Goal: Information Seeking & Learning: Check status

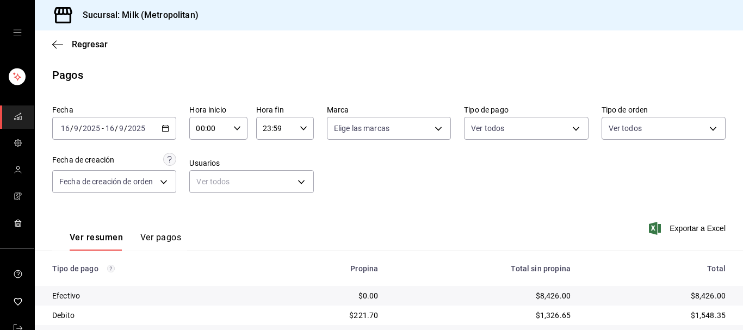
scroll to position [189, 0]
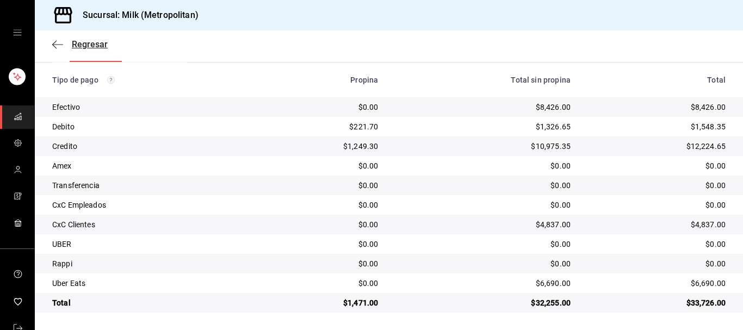
click at [60, 42] on icon "button" at bounding box center [57, 45] width 11 height 10
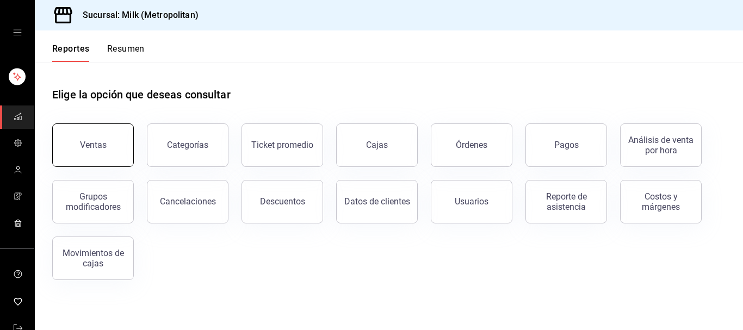
click at [119, 136] on button "Ventas" at bounding box center [93, 145] width 82 height 44
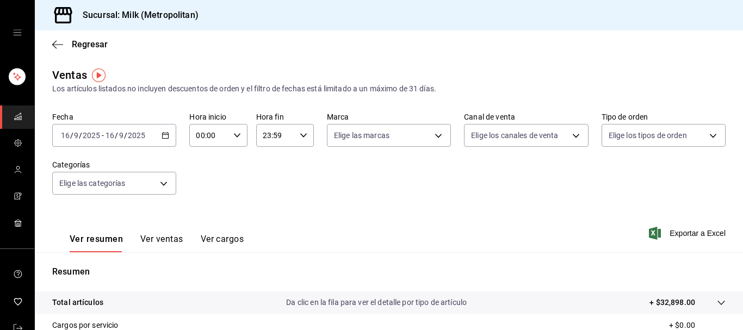
click at [166, 134] on icon "button" at bounding box center [166, 136] width 8 height 8
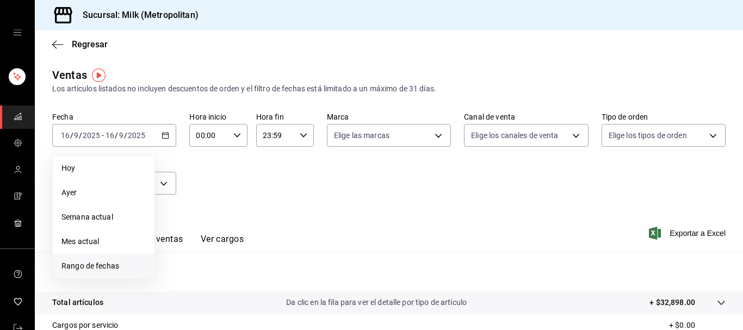
click at [112, 265] on span "Rango de fechas" at bounding box center [103, 266] width 84 height 11
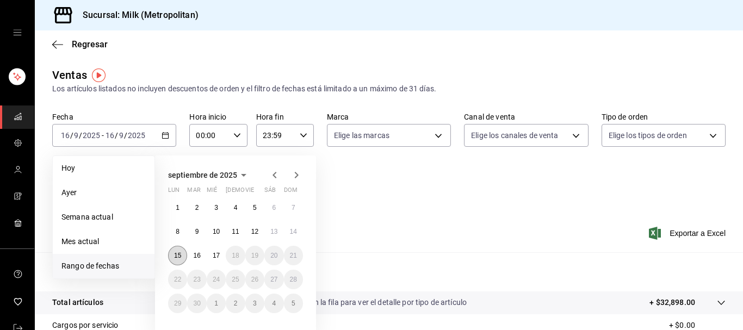
click at [179, 255] on abbr "15" at bounding box center [177, 256] width 7 height 8
click at [194, 254] on abbr "16" at bounding box center [196, 256] width 7 height 8
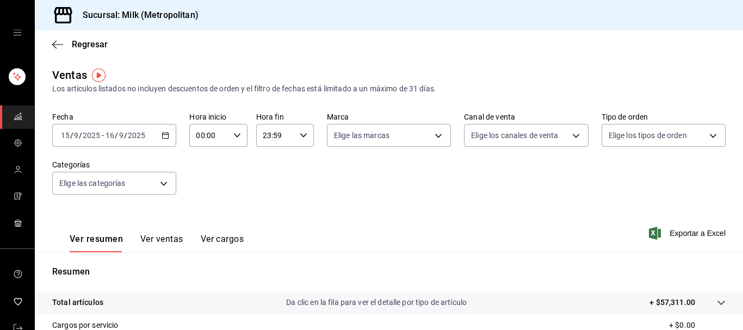
click at [224, 138] on input "00:00" at bounding box center [208, 136] width 39 height 22
click at [205, 229] on span "05" at bounding box center [204, 225] width 11 height 9
type input "05:00"
click at [307, 137] on div at bounding box center [371, 165] width 743 height 330
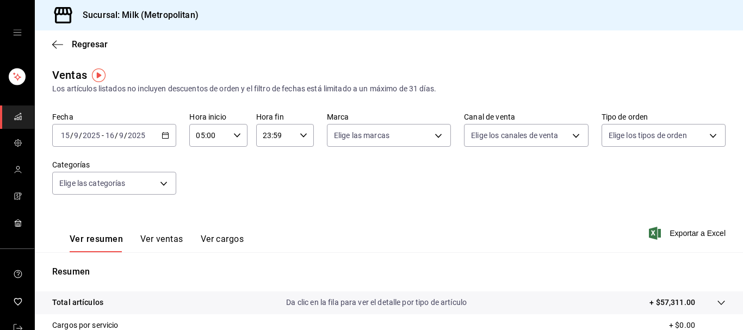
click at [301, 131] on div "23:59 Hora fin" at bounding box center [285, 135] width 58 height 23
click at [268, 211] on span "05" at bounding box center [270, 207] width 11 height 9
type input "05:59"
click at [352, 191] on div at bounding box center [371, 165] width 743 height 330
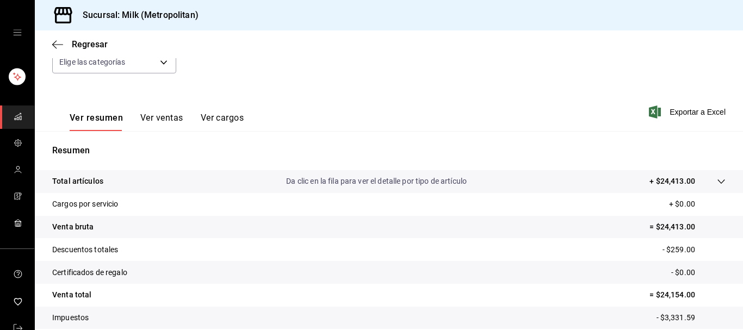
scroll to position [191, 0]
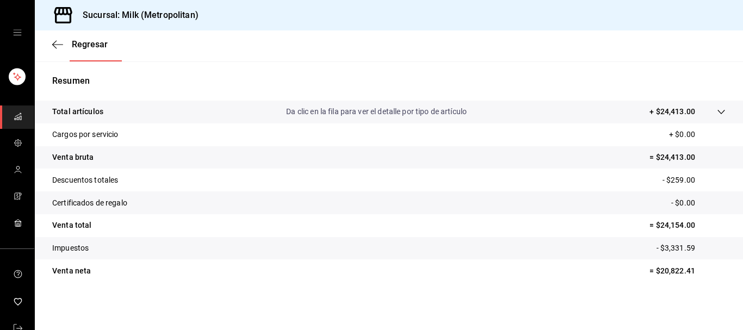
click at [723, 113] on icon at bounding box center [721, 112] width 9 height 9
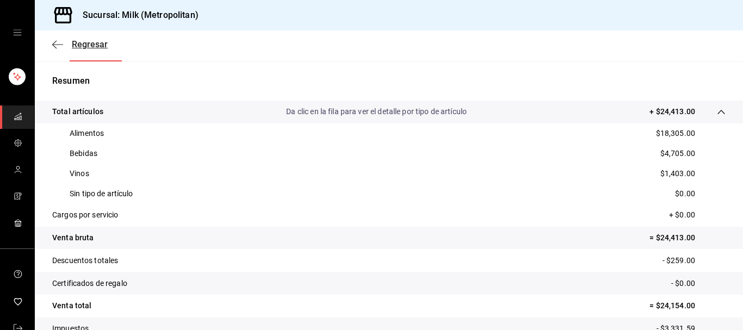
click at [85, 42] on span "Regresar" at bounding box center [90, 44] width 36 height 10
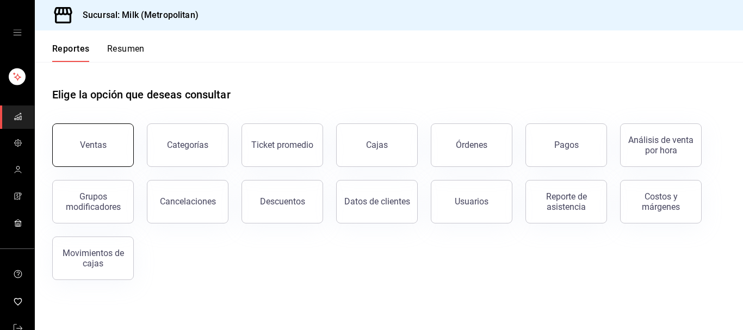
click at [102, 150] on div "Ventas" at bounding box center [93, 145] width 27 height 10
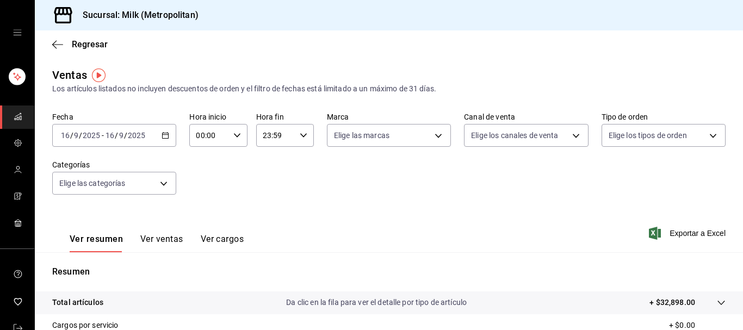
click at [162, 141] on div "[DATE] [DATE] - [DATE] [DATE]" at bounding box center [114, 135] width 124 height 23
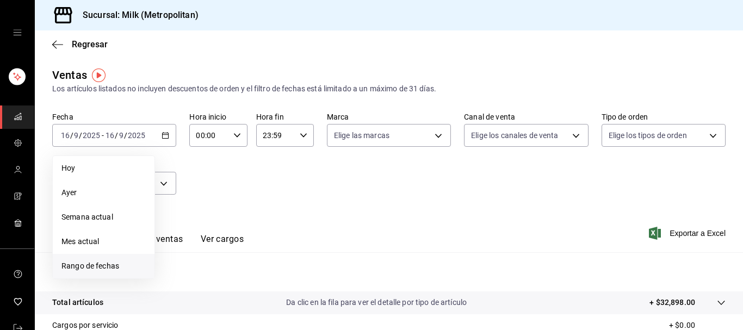
click at [132, 269] on span "Rango de fechas" at bounding box center [103, 266] width 84 height 11
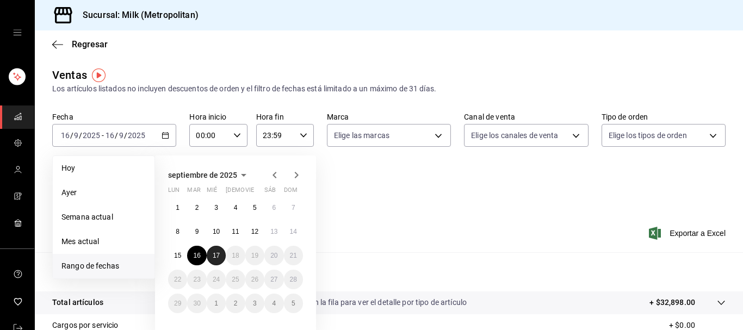
click at [216, 258] on abbr "17" at bounding box center [216, 256] width 7 height 8
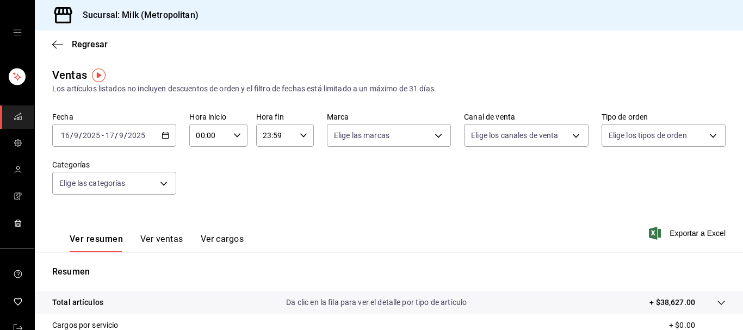
click at [239, 132] on icon "button" at bounding box center [237, 136] width 8 height 8
click at [209, 181] on button "05" at bounding box center [204, 183] width 24 height 22
type input "05:00"
click at [302, 133] on div at bounding box center [371, 165] width 743 height 330
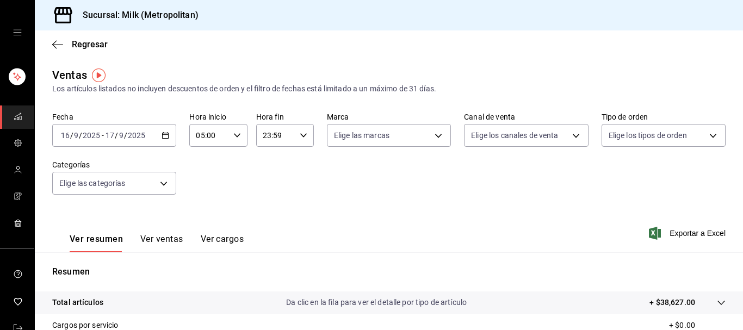
click at [305, 136] on \(Stroke\) "button" at bounding box center [303, 135] width 7 height 4
click at [269, 202] on span "05" at bounding box center [270, 198] width 11 height 9
type input "05:59"
click at [722, 305] on div at bounding box center [371, 165] width 743 height 330
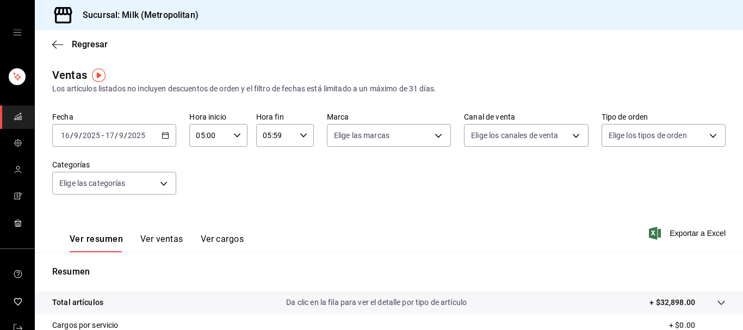
click at [722, 302] on icon at bounding box center [721, 303] width 9 height 9
click at [64, 47] on span "Regresar" at bounding box center [79, 44] width 55 height 10
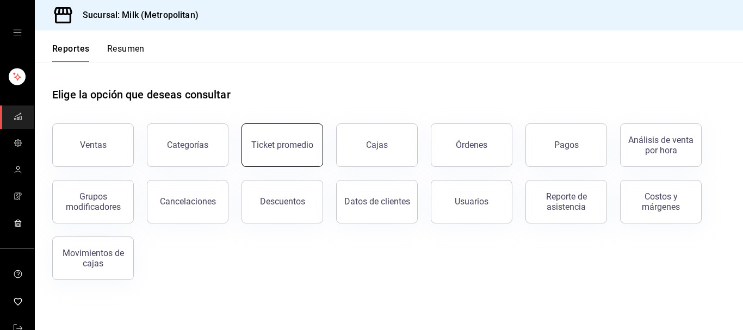
click at [301, 151] on button "Ticket promedio" at bounding box center [283, 145] width 82 height 44
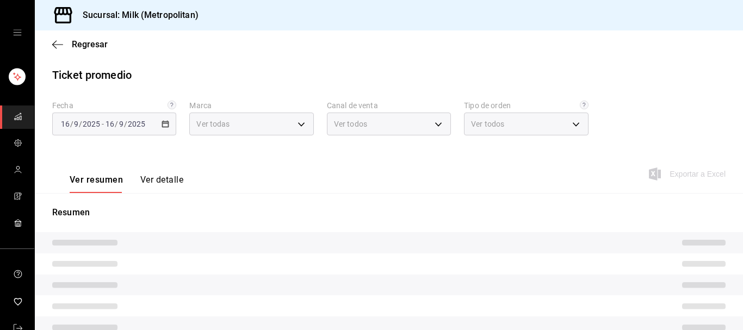
type input "57c9fc47-e65f-4221-a10c-96a6466a6251"
type input "PARROT,UBER_EATS,RAPPI,DIDI_FOOD,ONLINE"
type input "c6efb9bd-abd5-48a3-8783-83cc8f48df17,ac96d0b7-0302-404a-8271-ab3d4d47528d,08d44…"
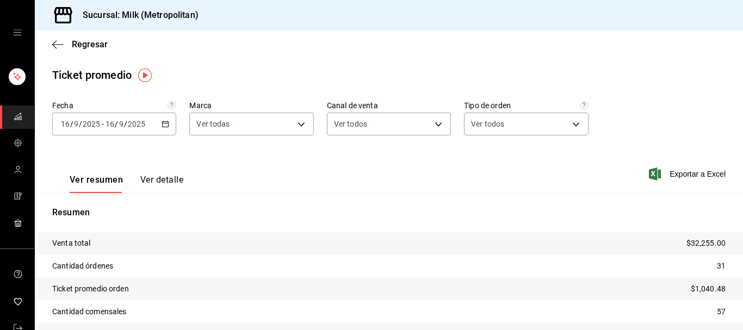
click at [168, 126] on icon "button" at bounding box center [166, 124] width 8 height 8
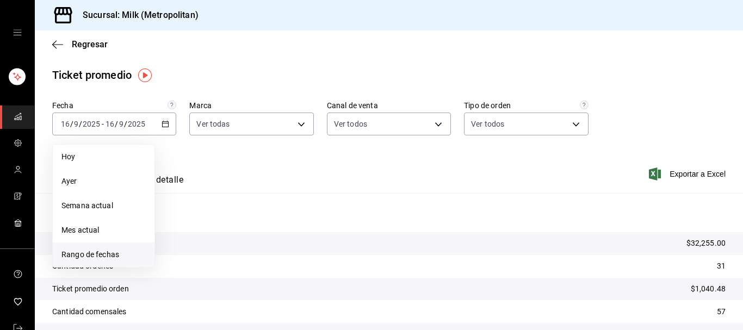
click at [113, 253] on span "Rango de fechas" at bounding box center [103, 254] width 84 height 11
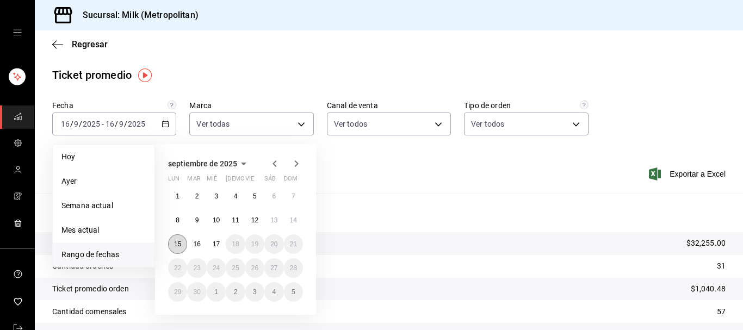
click at [177, 240] on abbr "15" at bounding box center [177, 244] width 7 height 8
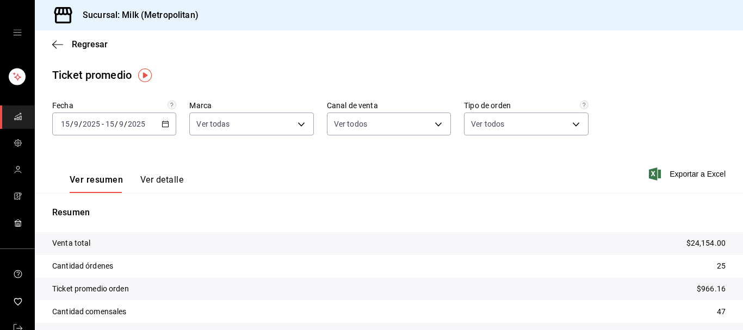
click at [172, 123] on div "[DATE] [DATE] - [DATE] [DATE]" at bounding box center [114, 124] width 124 height 23
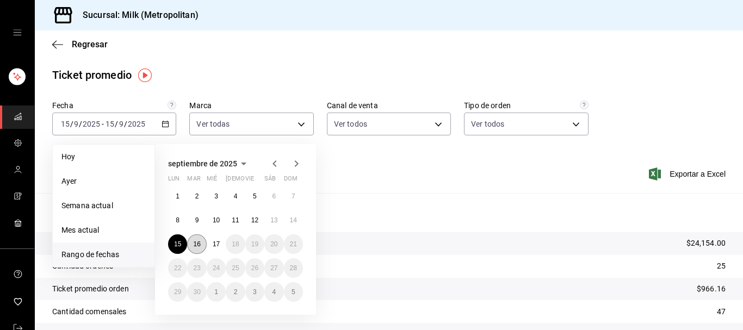
click at [195, 242] on abbr "16" at bounding box center [196, 244] width 7 height 8
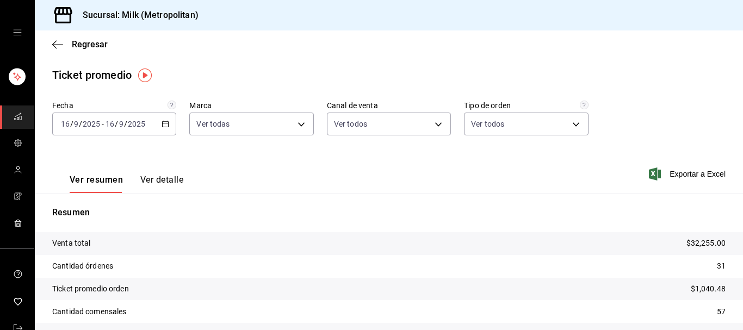
click at [170, 122] on div "[DATE] [DATE] - [DATE] [DATE]" at bounding box center [114, 124] width 124 height 23
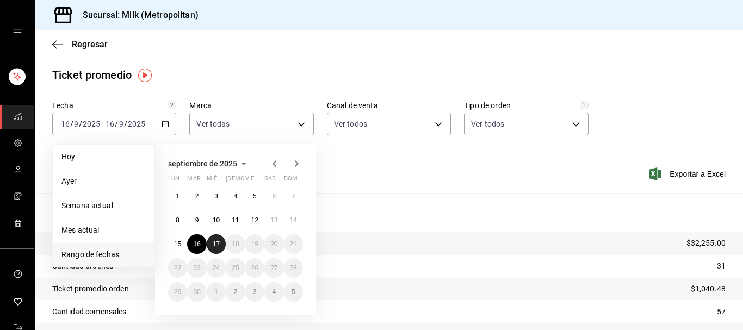
click at [224, 250] on button "17" at bounding box center [216, 244] width 19 height 20
click at [223, 250] on button "17" at bounding box center [216, 244] width 19 height 20
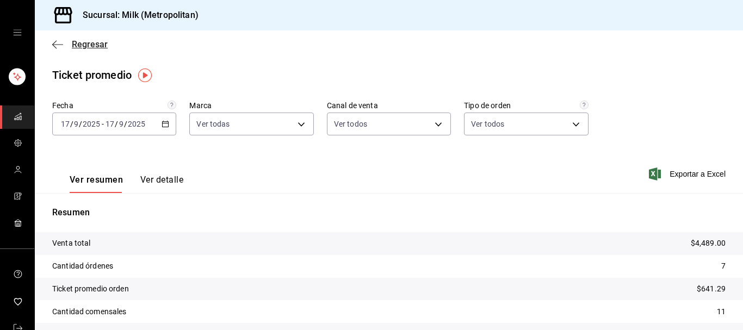
click at [90, 46] on span "Regresar" at bounding box center [90, 44] width 36 height 10
